Goal: Communication & Community: Answer question/provide support

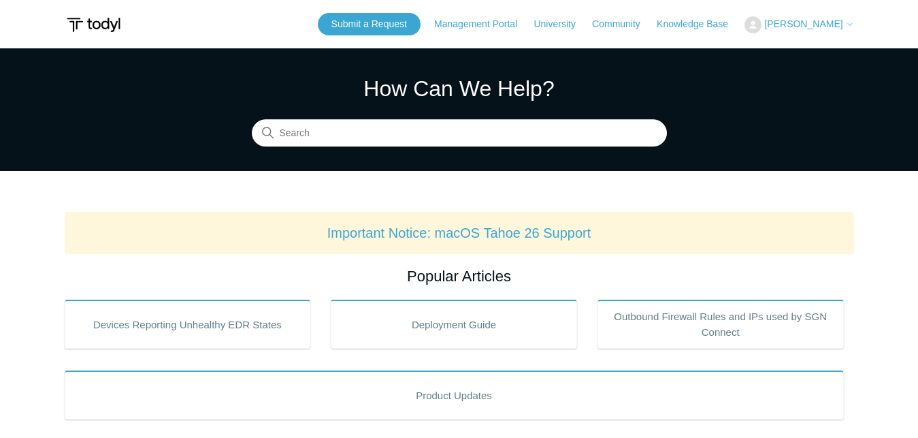
click at [834, 23] on span "[PERSON_NAME]" at bounding box center [803, 23] width 78 height 11
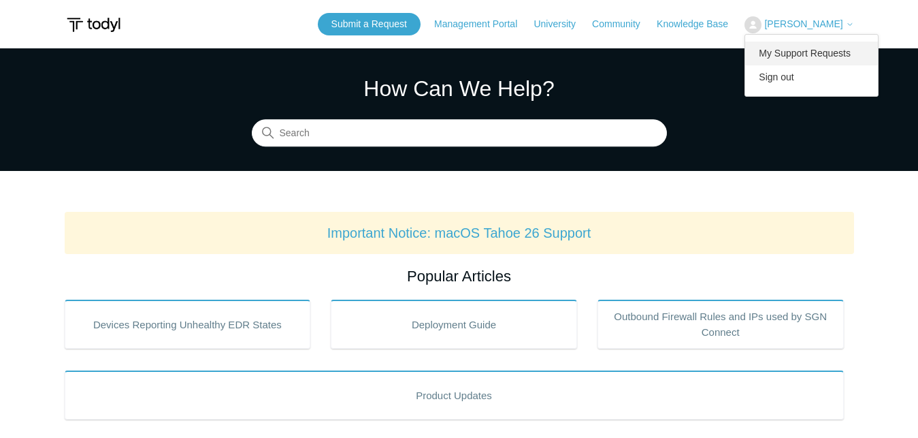
click link "My Support Requests"
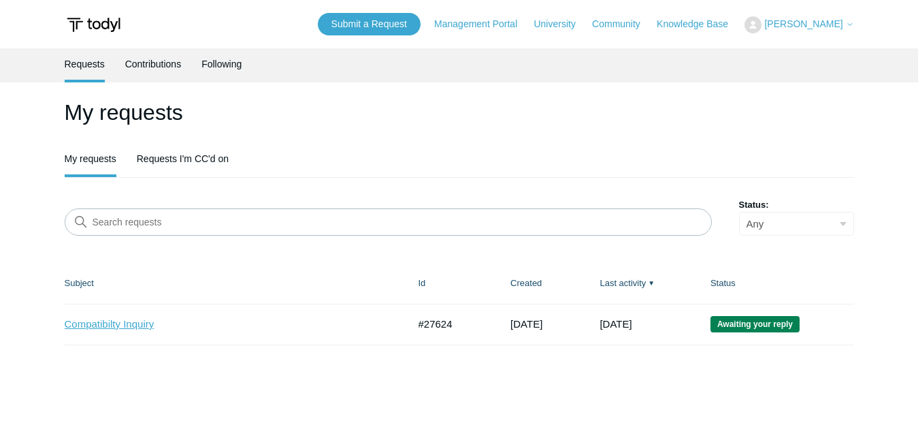
click at [108, 324] on link "Compatibilty Inquiry" at bounding box center [226, 324] width 323 height 16
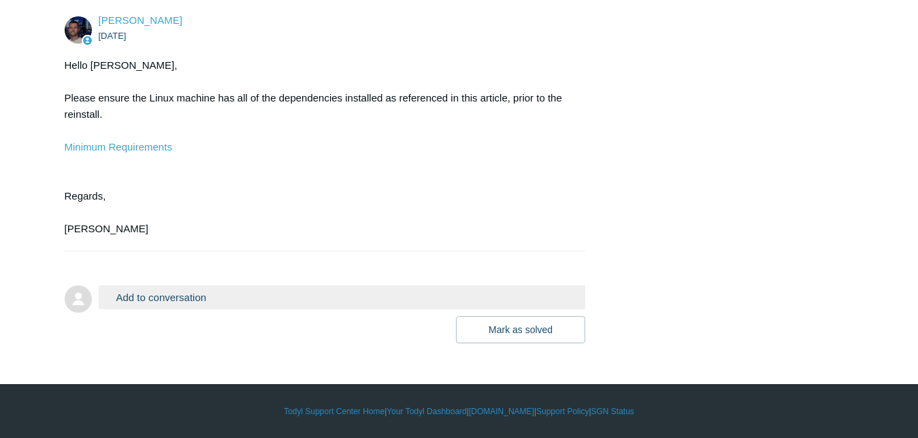
scroll to position [3146, 0]
drag, startPoint x: 926, startPoint y: 41, endPoint x: 853, endPoint y: 399, distance: 365.3
click at [153, 152] on link "Minimum Requirements" at bounding box center [119, 147] width 108 height 12
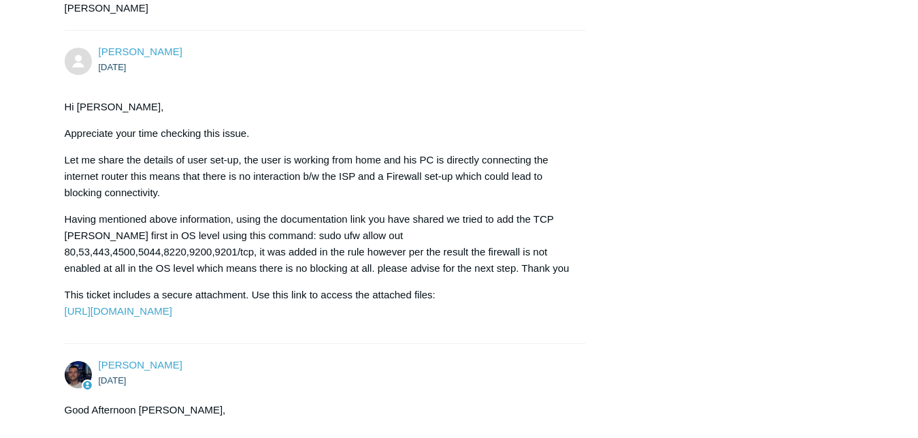
scroll to position [753, 0]
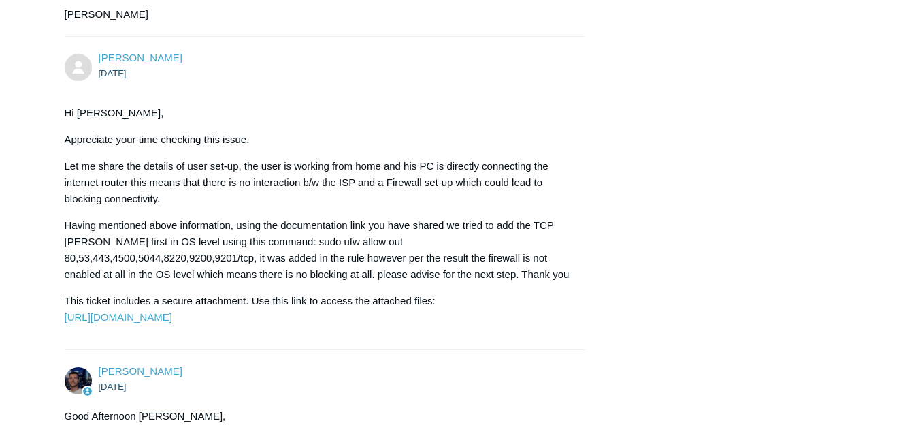
click at [172, 323] on link "https://todyl.sendsafely.com/receive/?thread=N8N7-C9NC&packageCode=faaBe7uaZkwp…" at bounding box center [119, 317] width 108 height 12
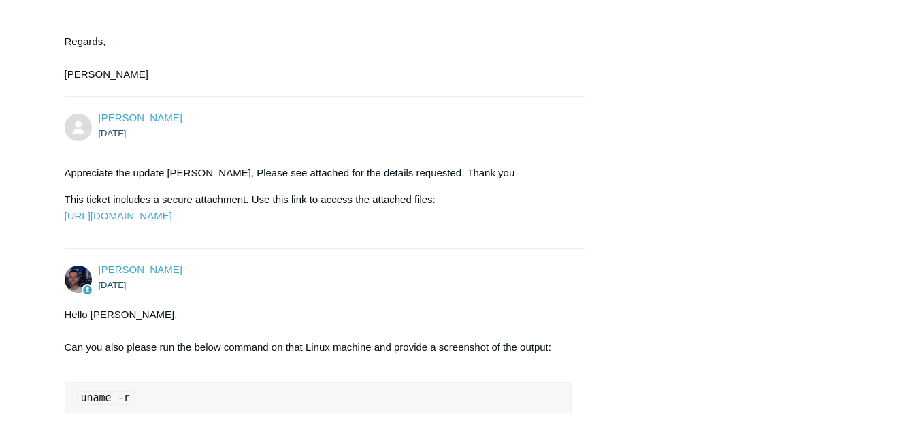
scroll to position [1803, 0]
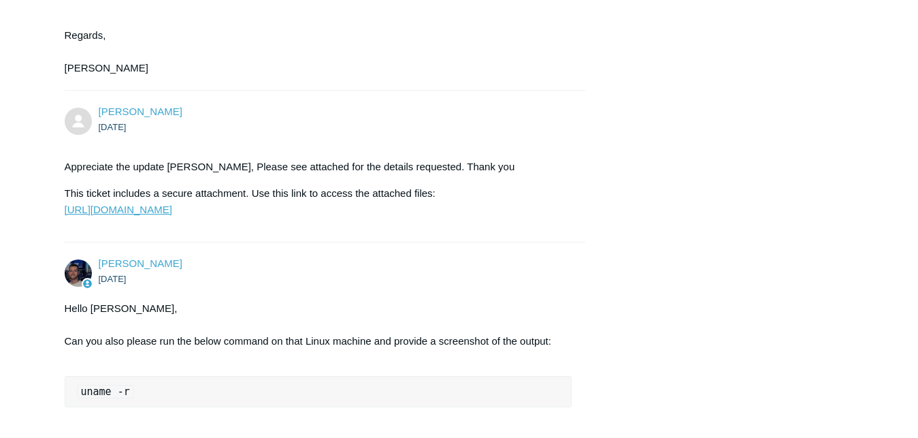
click at [172, 215] on link "https://todyl.sendsafely.com/receive/?thread=ANF2-C2X9&packageCode=hvsX4PlBmSUs…" at bounding box center [119, 209] width 108 height 12
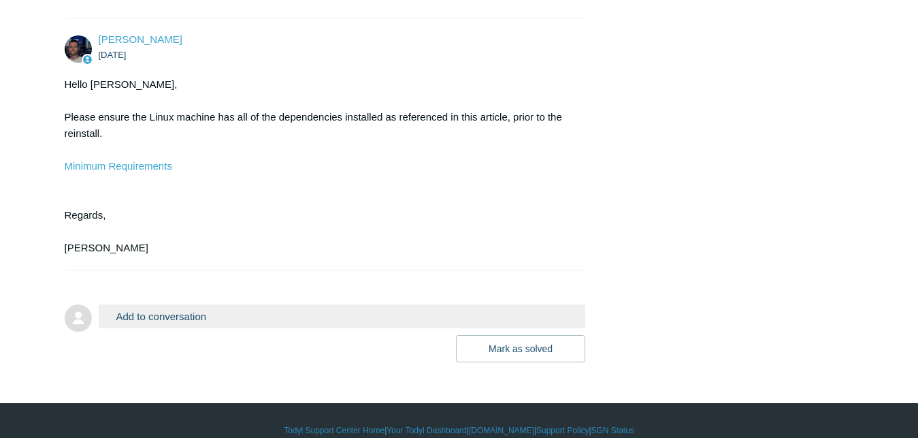
scroll to position [3267, 0]
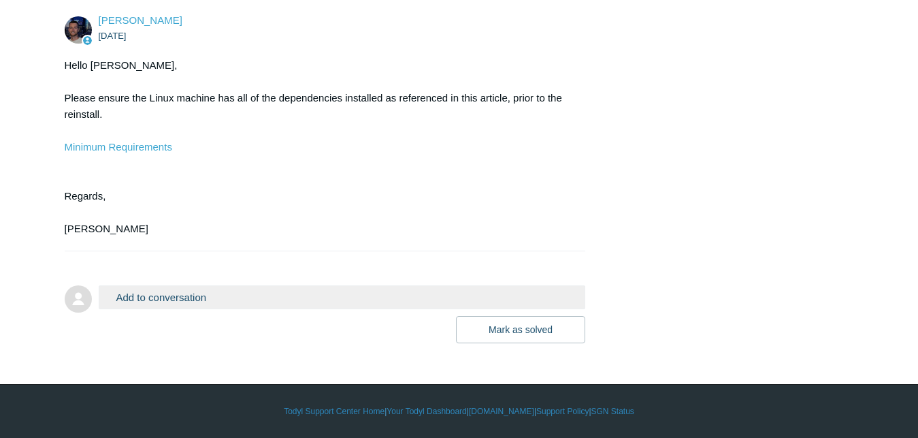
click at [340, 291] on button "Add to conversation" at bounding box center [342, 297] width 487 height 24
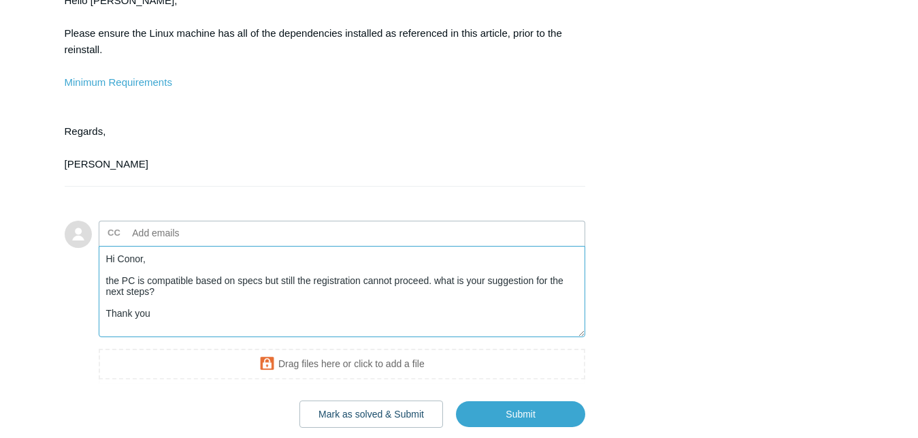
scroll to position [3413, 0]
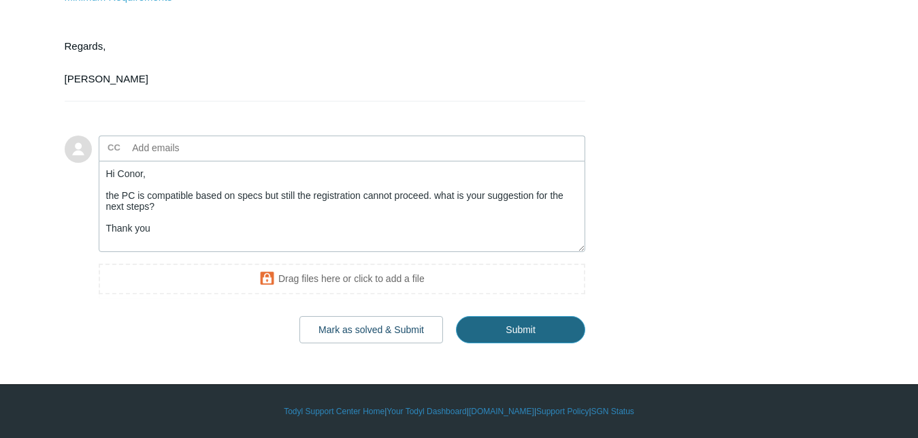
drag, startPoint x: 540, startPoint y: 329, endPoint x: 163, endPoint y: 193, distance: 400.8
click at [163, 193] on div "Add to conversation CC Add emails Hi Conor, the PC is compatible based on specs…" at bounding box center [342, 239] width 487 height 208
click at [135, 180] on textarea "Hi Conor, the PC is compatible based on specs but still the registration cannot…" at bounding box center [342, 207] width 487 height 92
type textarea "Hi Connor, the PC is compatible based on specs but still the registration canno…"
click at [497, 333] on input "Submit" at bounding box center [520, 329] width 129 height 27
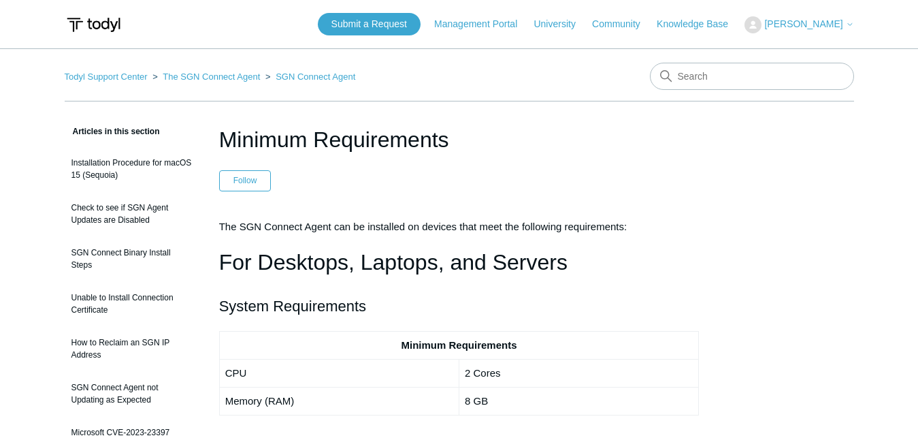
click at [474, 225] on span "The SGN Connect Agent can be installed on devices that meet the following requi…" at bounding box center [423, 226] width 408 height 12
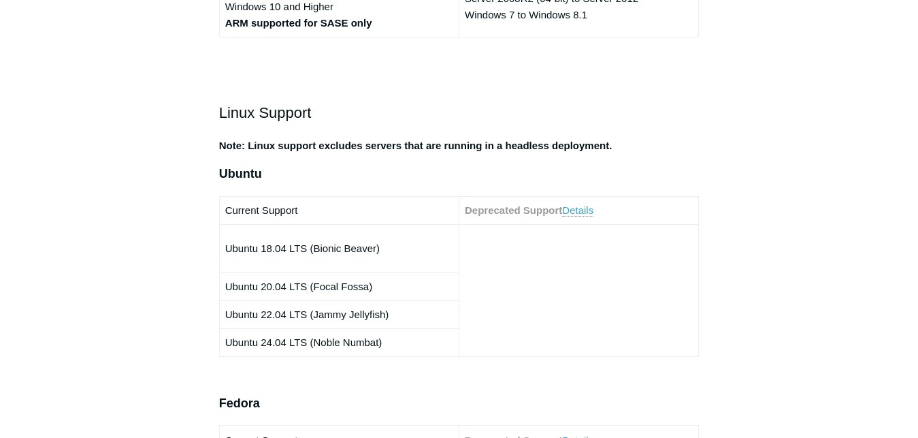
scroll to position [694, 0]
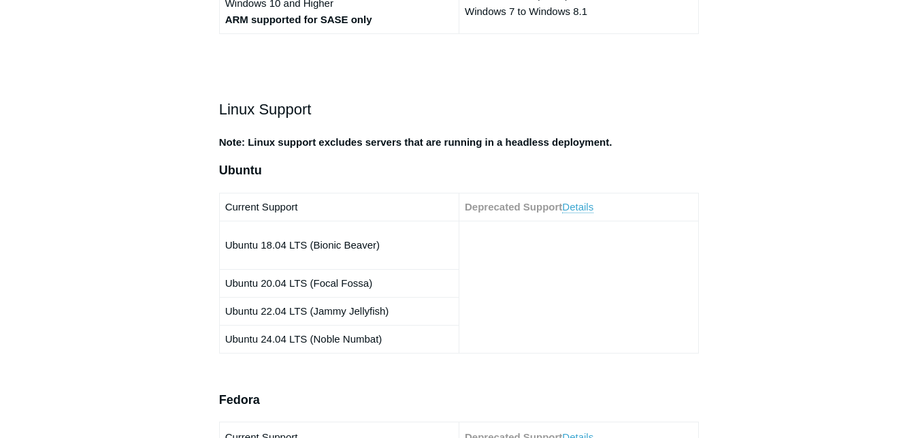
click at [536, 283] on td at bounding box center [579, 286] width 240 height 132
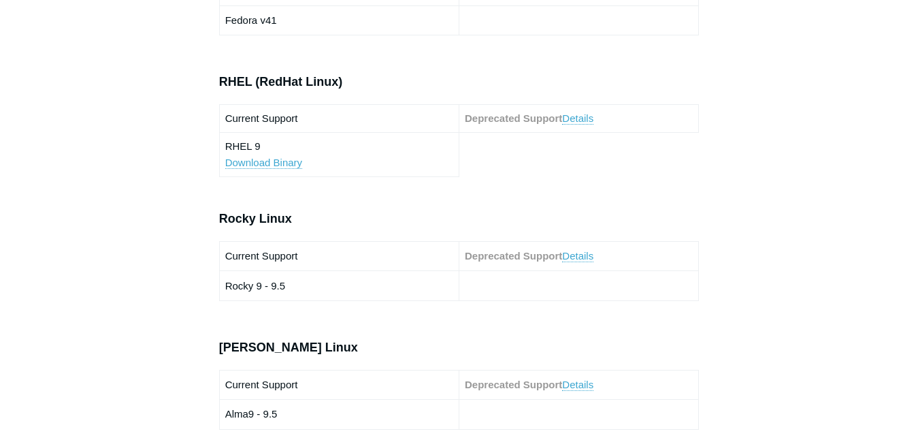
scroll to position [1006, 0]
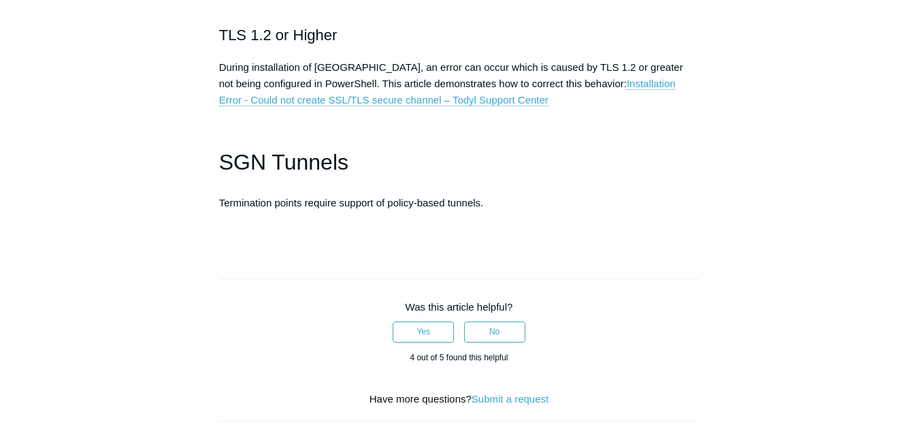
scroll to position [4026, 0]
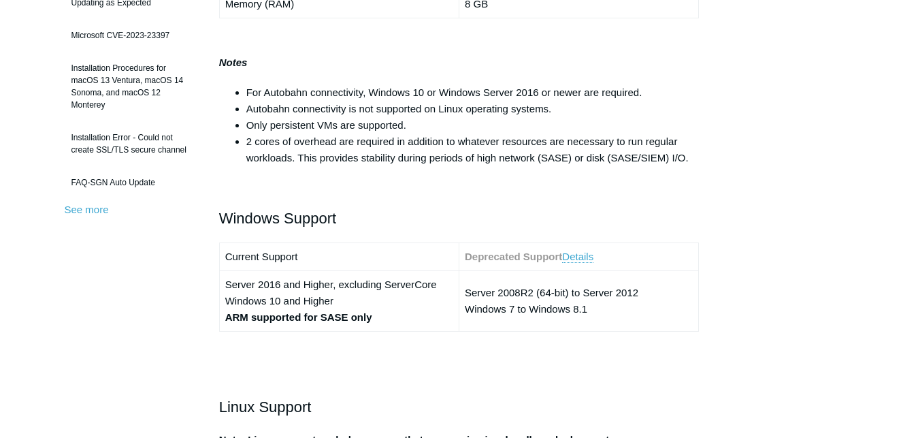
scroll to position [451, 0]
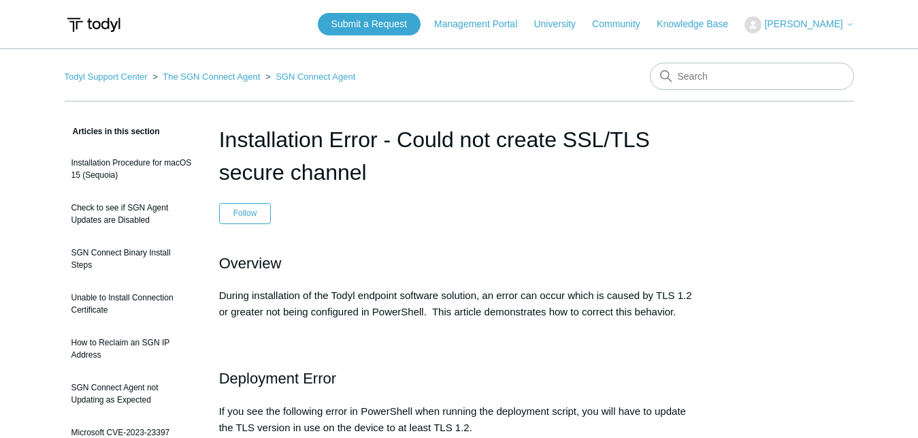
click at [689, 252] on h2 "Overview" at bounding box center [459, 263] width 480 height 24
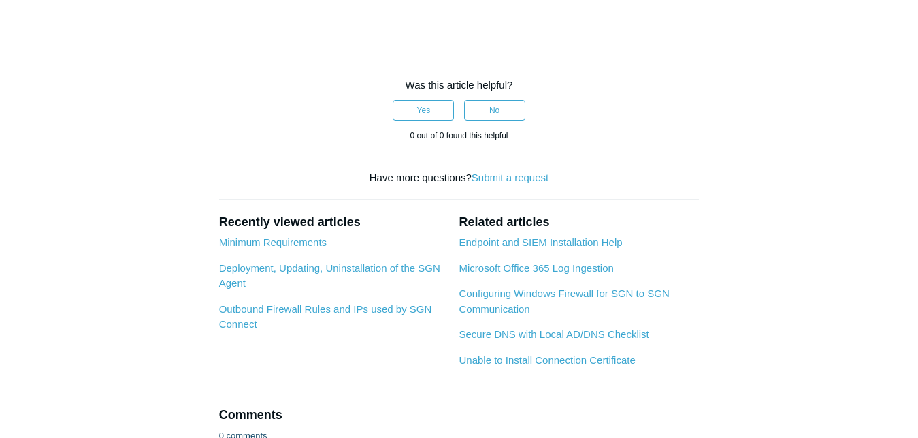
scroll to position [1631, 0]
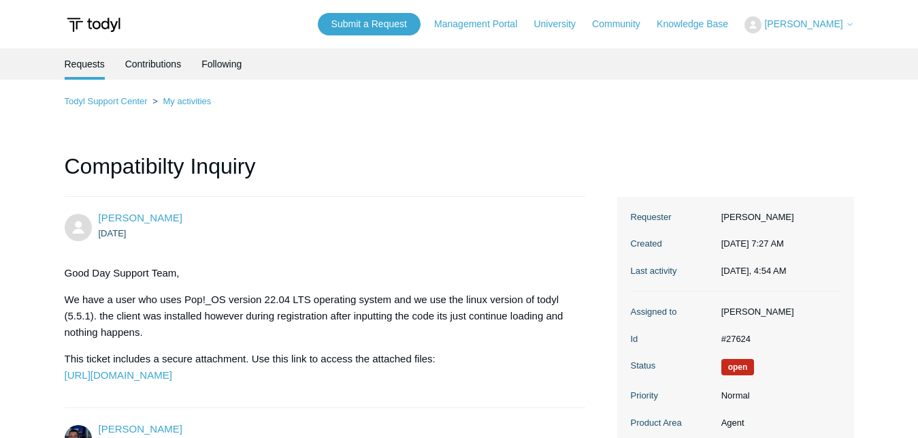
click at [440, 176] on h1 "Compatibilty Inquiry" at bounding box center [325, 173] width 521 height 47
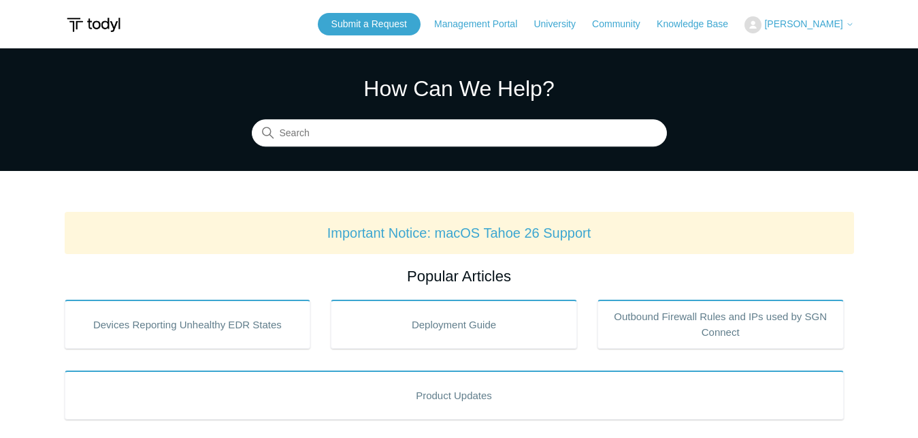
click at [800, 28] on span "[PERSON_NAME]" at bounding box center [803, 23] width 78 height 11
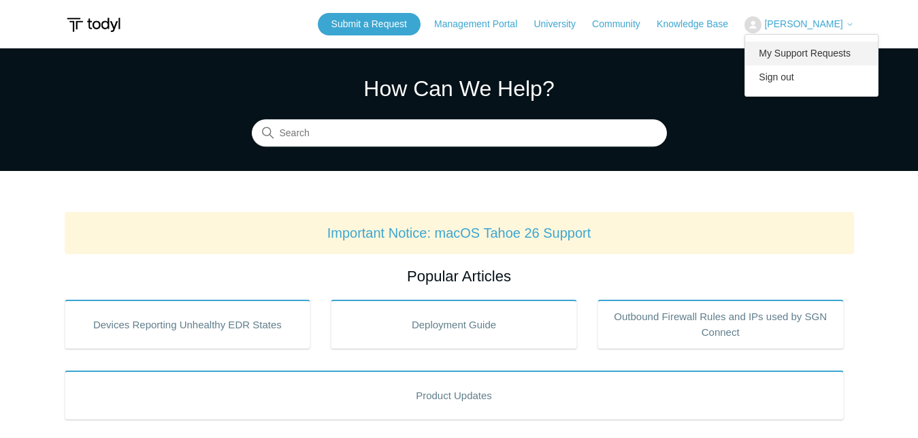
click at [802, 45] on link "My Support Requests" at bounding box center [811, 54] width 133 height 24
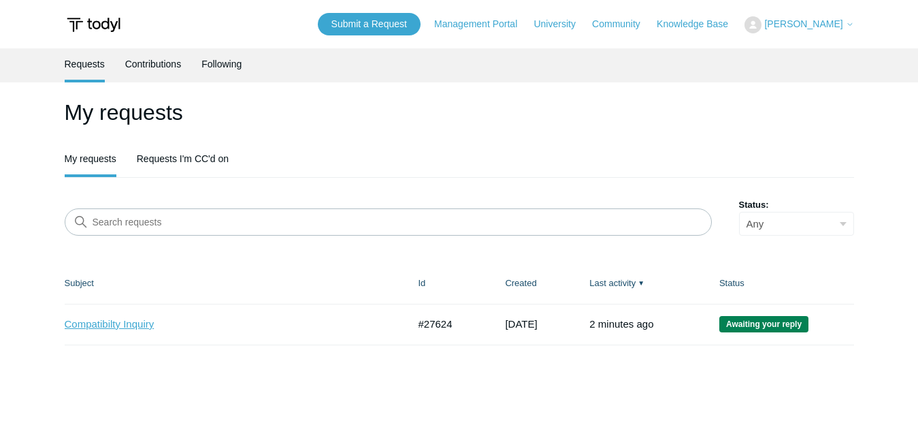
click at [145, 330] on link "Compatibilty Inquiry" at bounding box center [226, 324] width 323 height 16
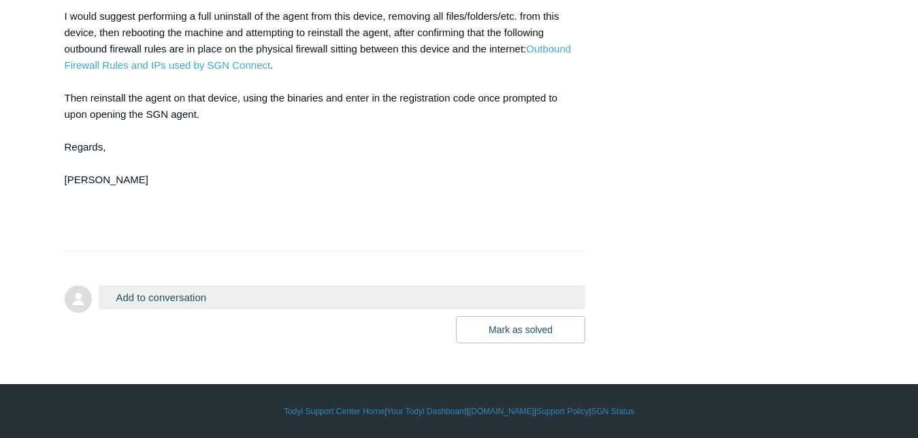
scroll to position [3655, 0]
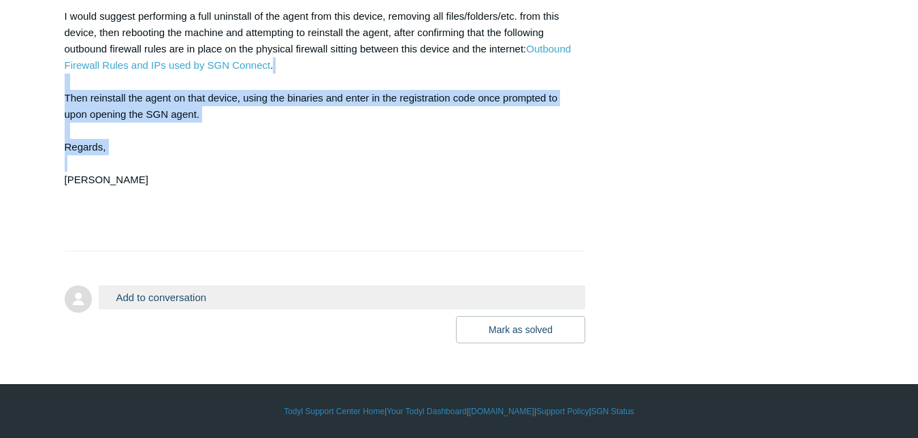
drag, startPoint x: 536, startPoint y: 171, endPoint x: 391, endPoint y: 286, distance: 184.5
click at [391, 237] on div "Hello Alvin, I would suggest performing a full uninstall of the agent from this…" at bounding box center [319, 106] width 508 height 261
click at [335, 237] on div "Hello Alvin, I would suggest performing a full uninstall of the agent from this…" at bounding box center [319, 106] width 508 height 261
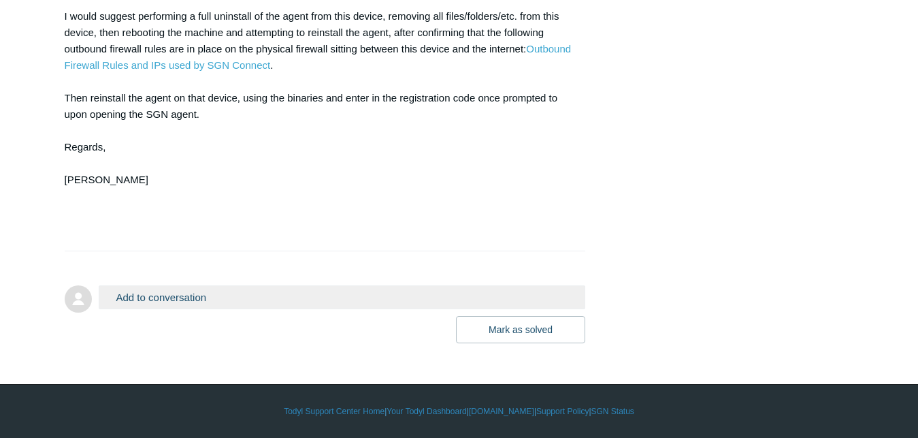
click at [181, 309] on button "Add to conversation" at bounding box center [342, 297] width 487 height 24
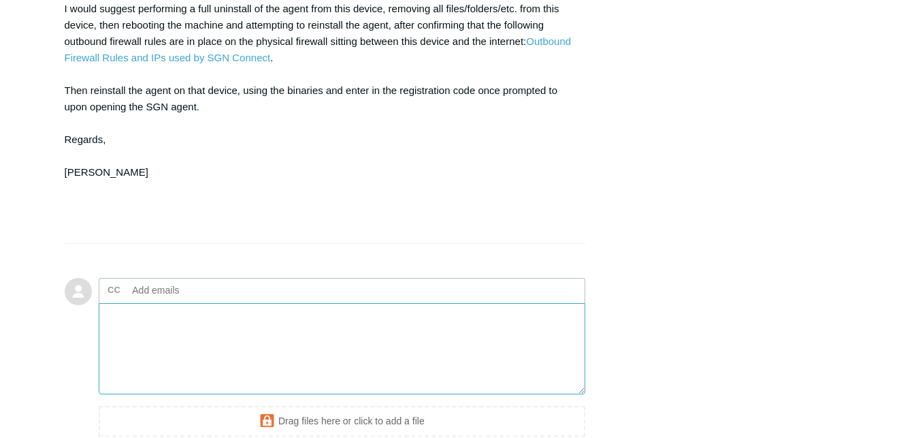
scroll to position [3915, 0]
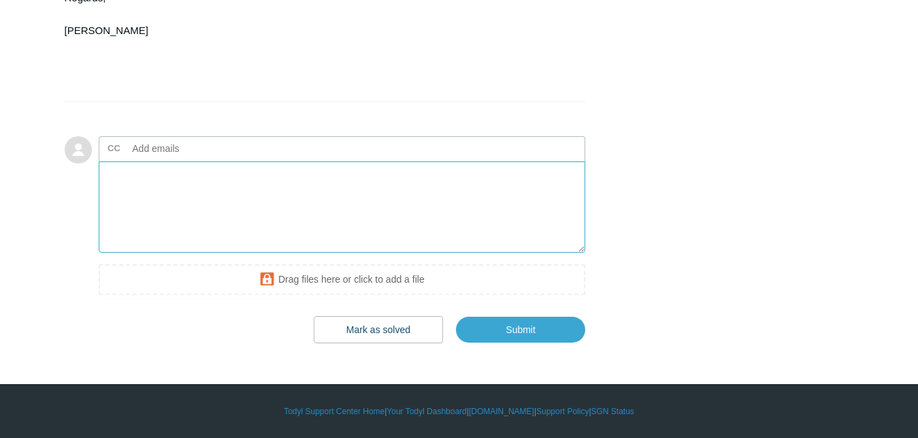
click at [243, 202] on textarea "Add your reply" at bounding box center [342, 207] width 487 height 92
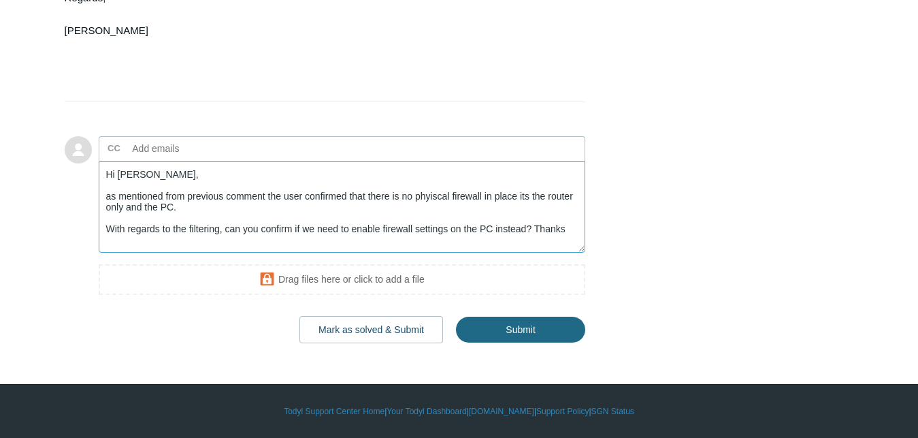
type textarea "Hi Connor, as mentioned from previous comment the user confirmed that there is …"
click at [548, 340] on input "Submit" at bounding box center [520, 329] width 129 height 27
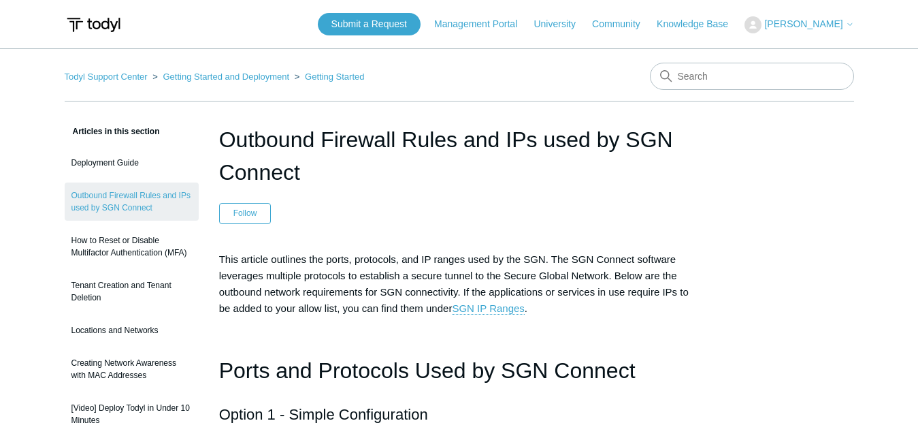
click at [414, 310] on span "This article outlines the ports, protocols, and IP ranges used by the SGN. The …" at bounding box center [454, 283] width 470 height 61
